Goal: Information Seeking & Learning: Find specific fact

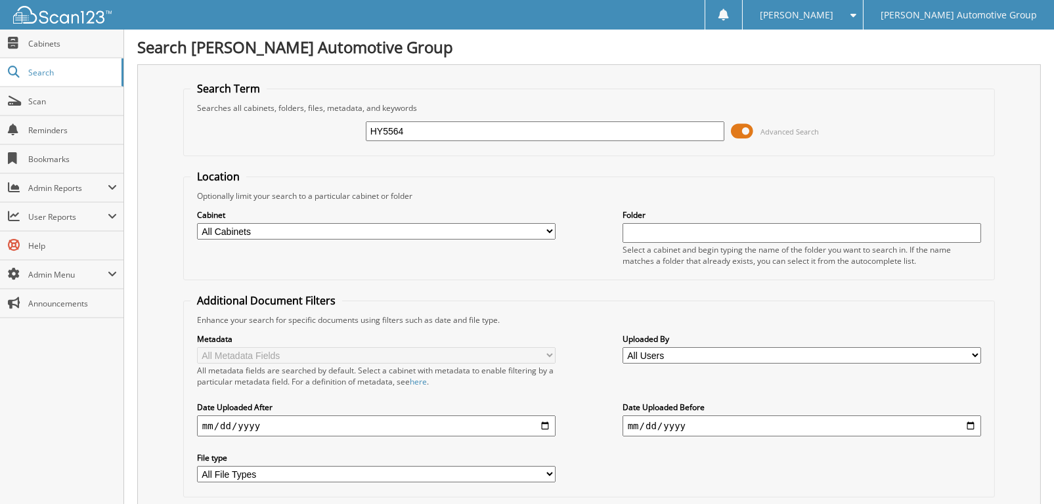
type input "HY5564"
click at [48, 70] on span "Search" at bounding box center [71, 72] width 87 height 11
click at [479, 232] on select "All Cabinets HY CAR DEALS HY DEALER TRADES / WHOLESALE HY SERVICE RO LOANERS MB…" at bounding box center [376, 231] width 359 height 16
select select "8246"
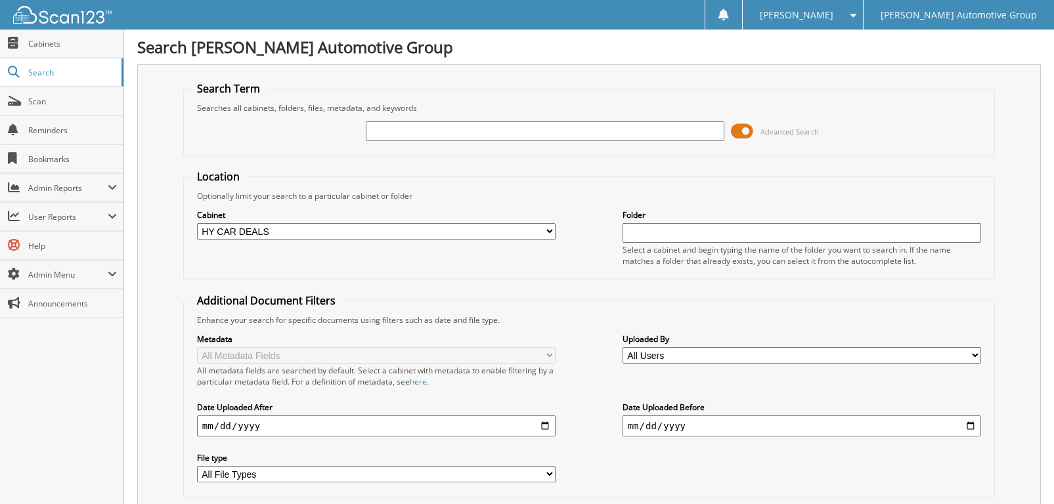
click at [197, 223] on select "All Cabinets HY CAR DEALS HY DEALER TRADES / WHOLESALE HY SERVICE RO LOANERS MB…" at bounding box center [376, 231] width 359 height 16
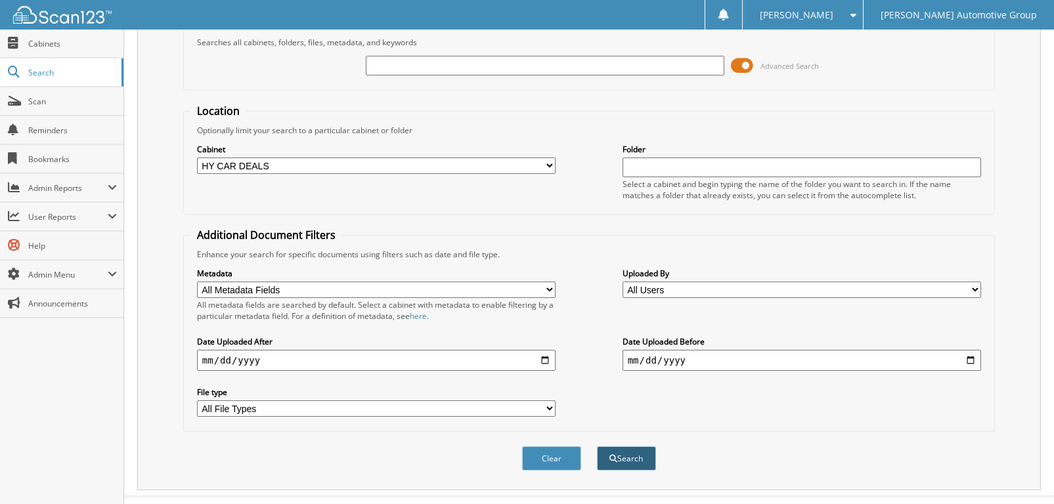
click at [628, 452] on button "Search" at bounding box center [626, 458] width 59 height 24
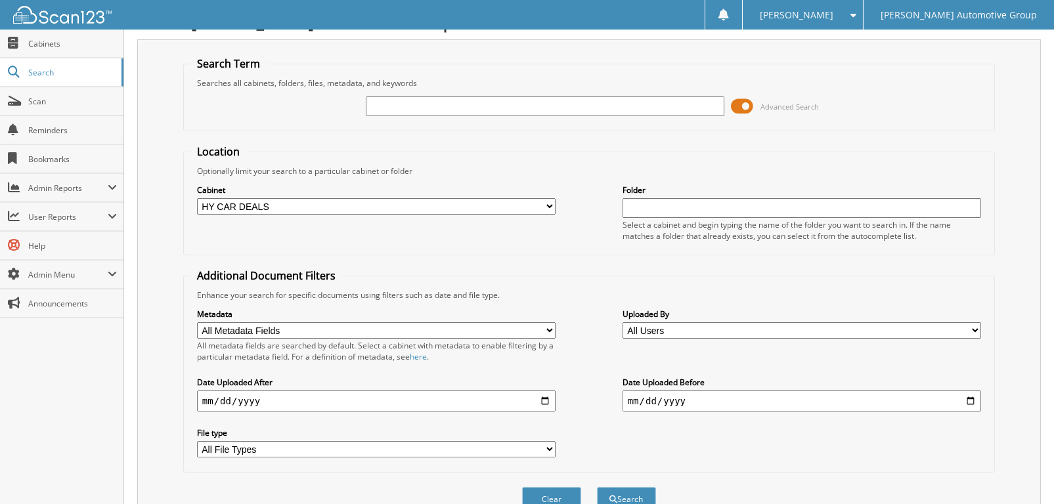
scroll to position [0, 0]
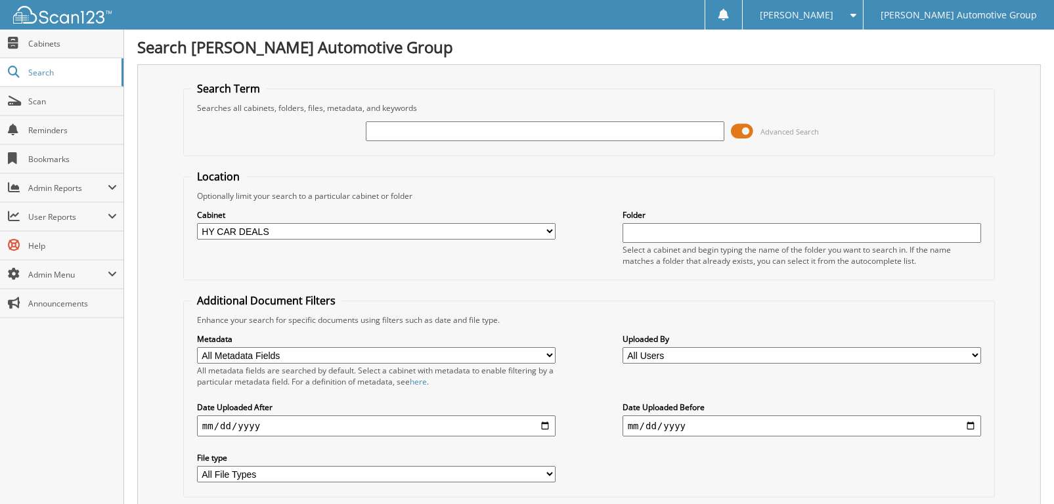
click at [391, 125] on input "text" at bounding box center [545, 131] width 359 height 20
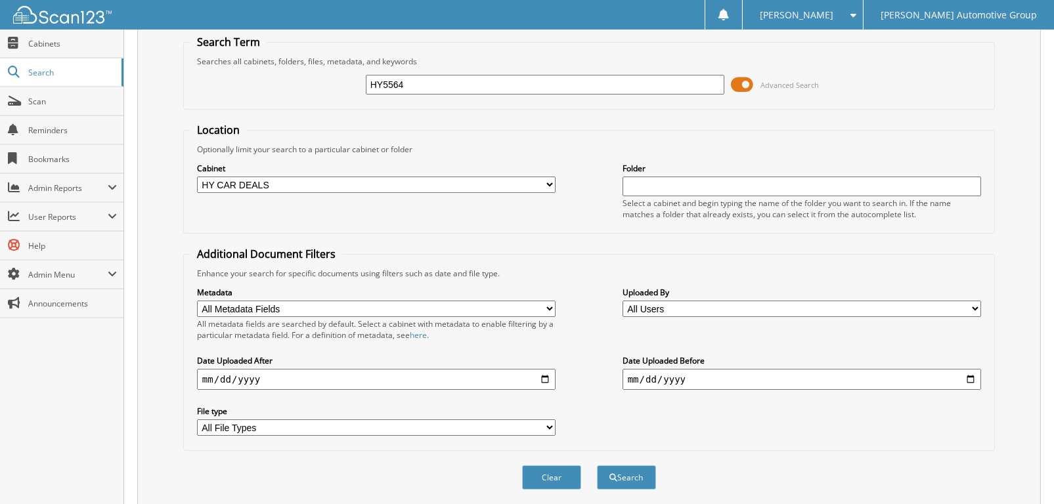
scroll to position [80, 0]
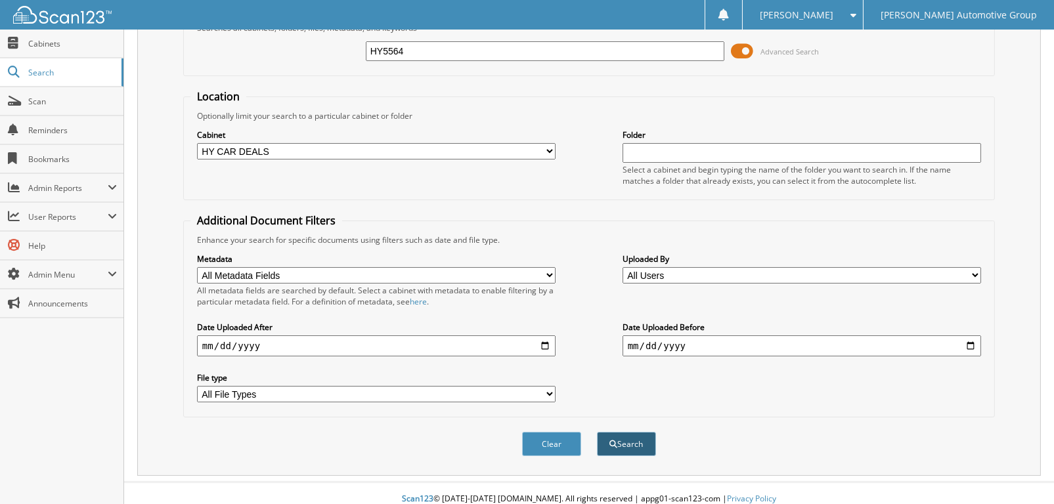
type input "HY5564"
click at [632, 432] on button "Search" at bounding box center [626, 444] width 59 height 24
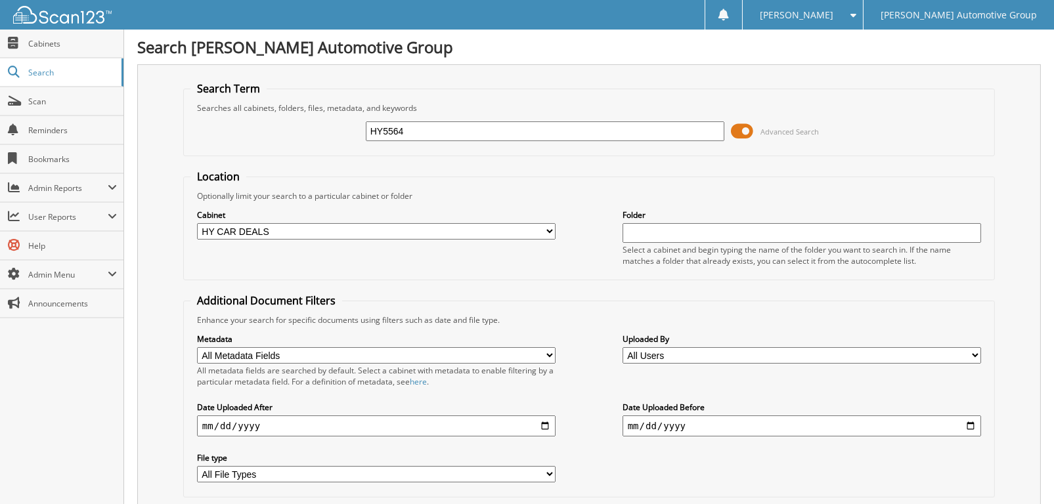
click at [663, 231] on input "text" at bounding box center [801, 233] width 359 height 20
type input "HY5564"
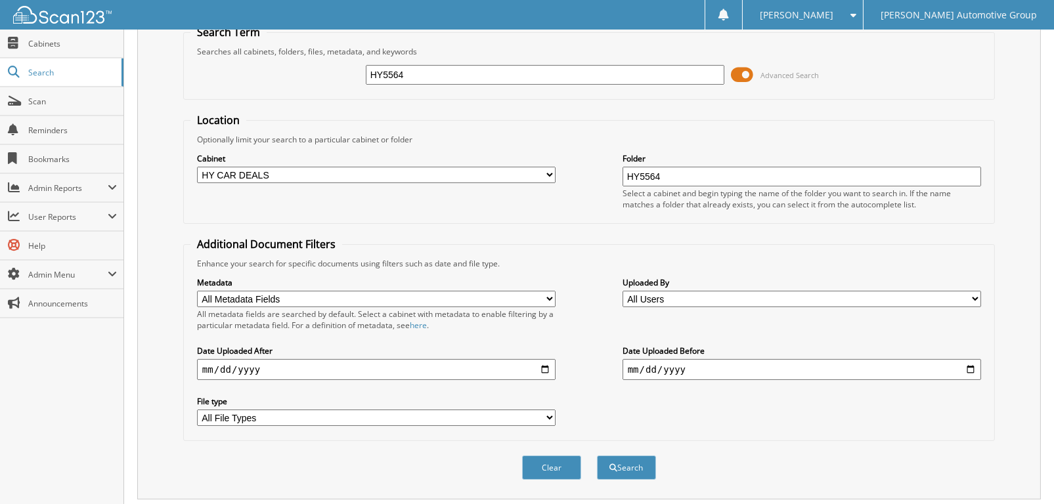
scroll to position [267, 0]
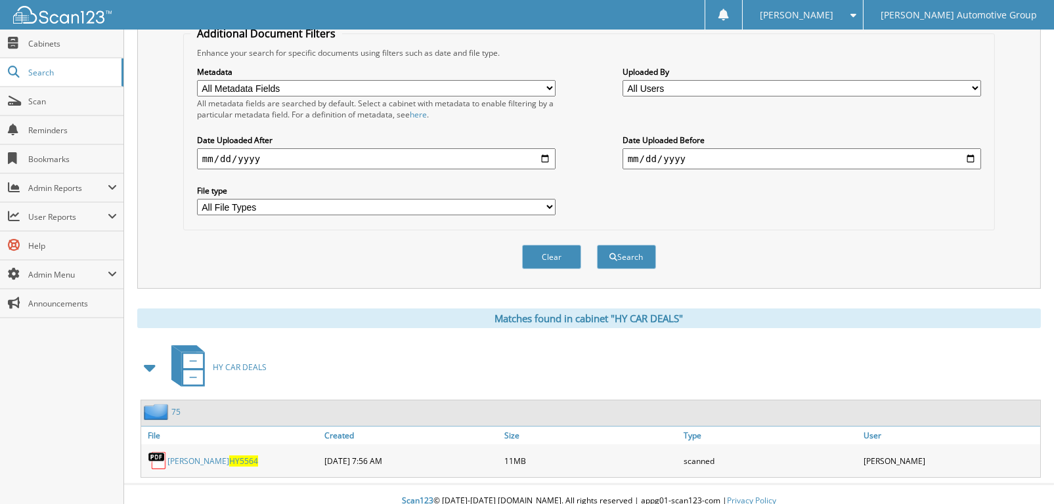
click at [202, 456] on link "[PERSON_NAME] HY5564" at bounding box center [212, 461] width 91 height 11
